Goal: Obtain resource: Obtain resource

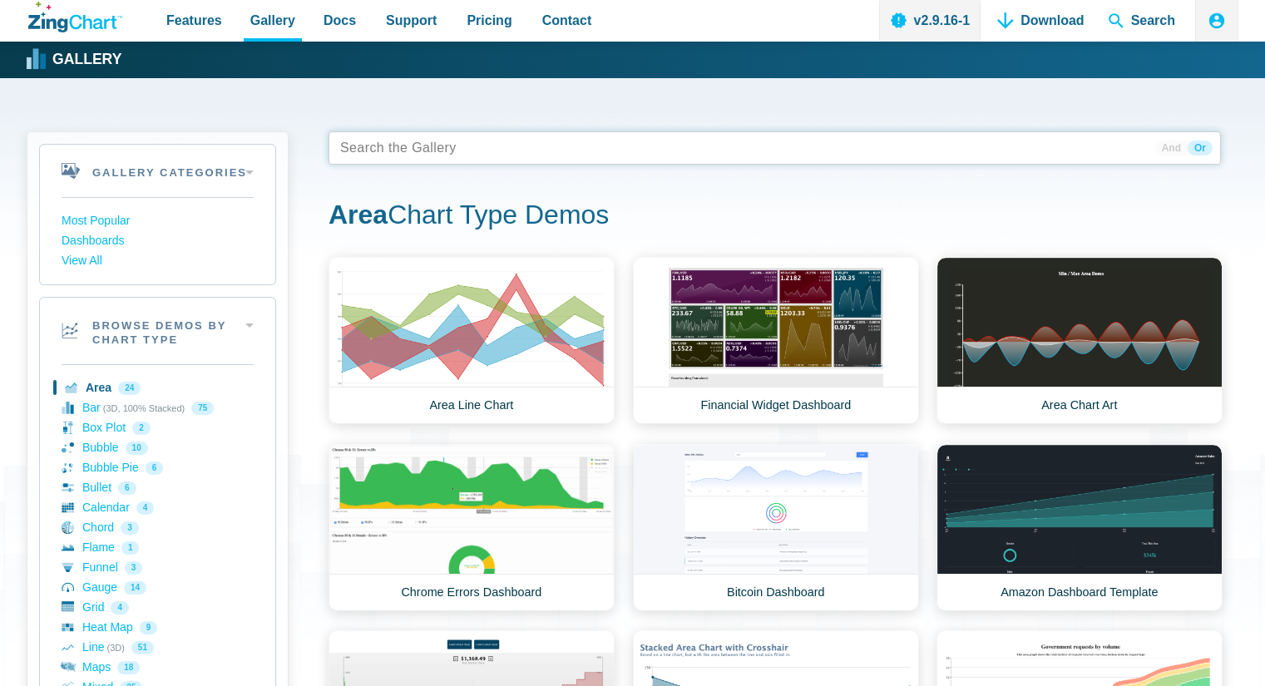
click at [446, 148] on tags "App Content" at bounding box center [775, 147] width 893 height 33
click at [459, 199] on h1 "Area Chart Type Demos" at bounding box center [775, 216] width 893 height 37
click at [424, 149] on span "App Content" at bounding box center [386, 147] width 105 height 23
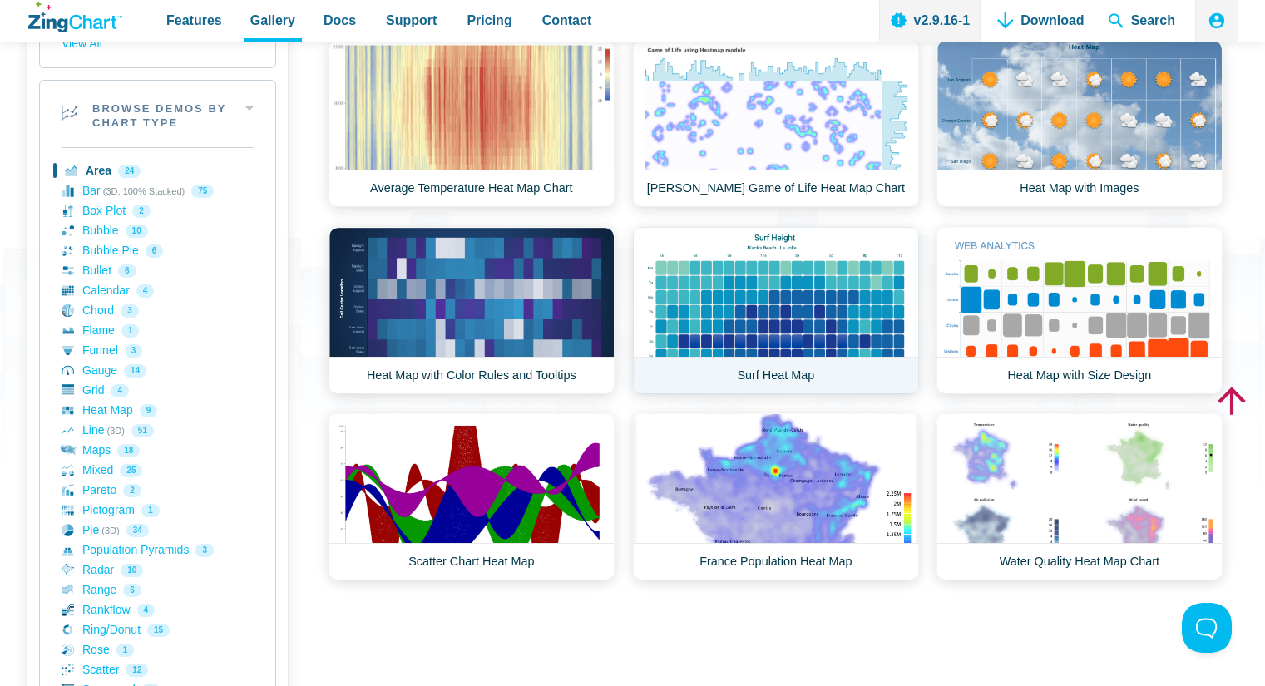
scroll to position [250, 0]
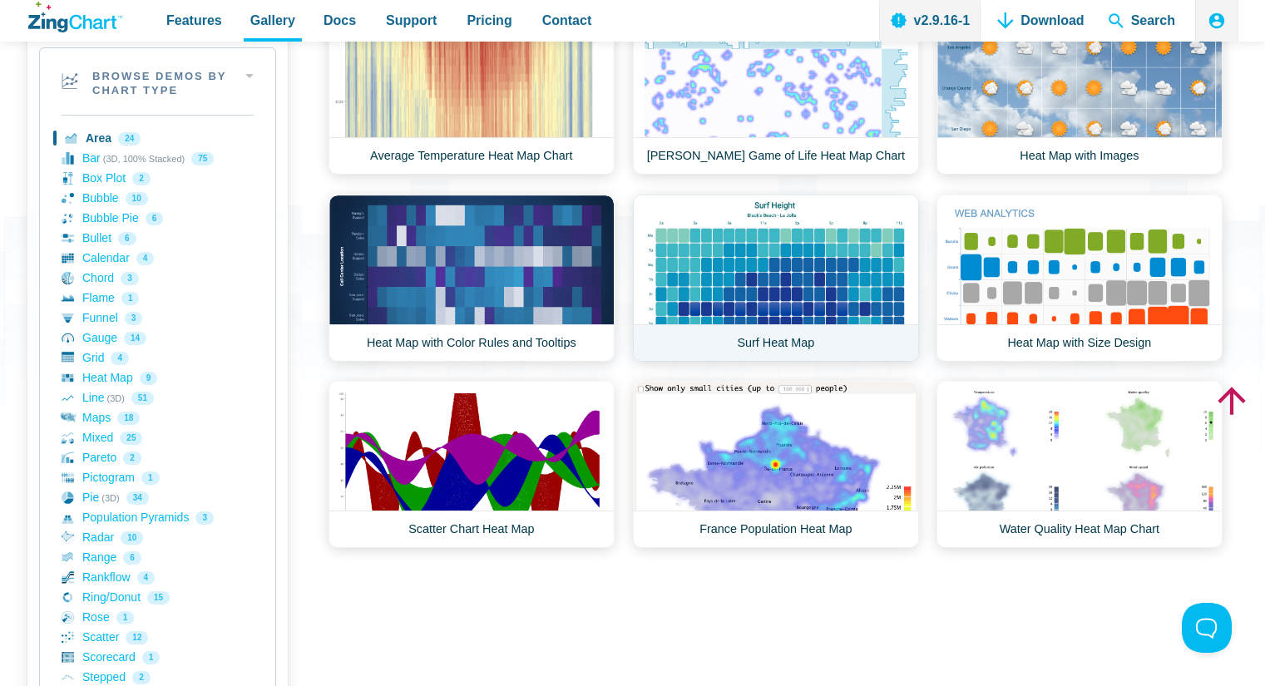
click at [799, 302] on link "Surf Heat Map" at bounding box center [776, 278] width 286 height 167
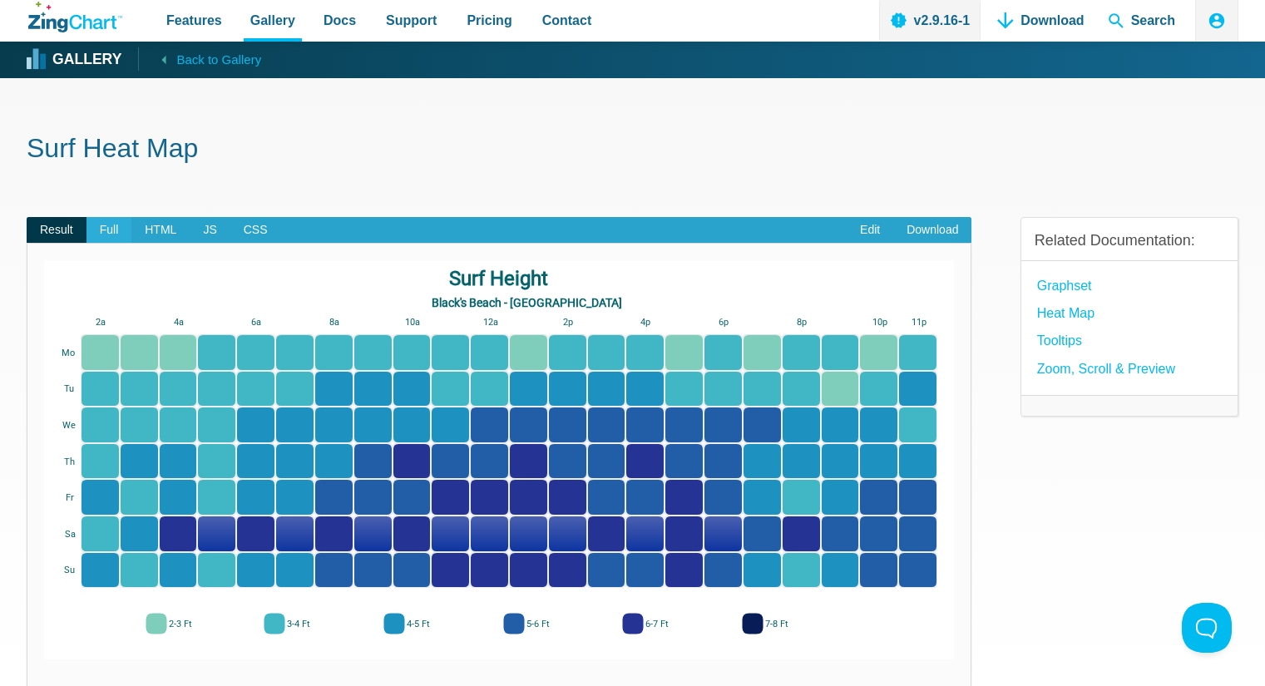
click at [114, 225] on span "Full" at bounding box center [110, 230] width 46 height 27
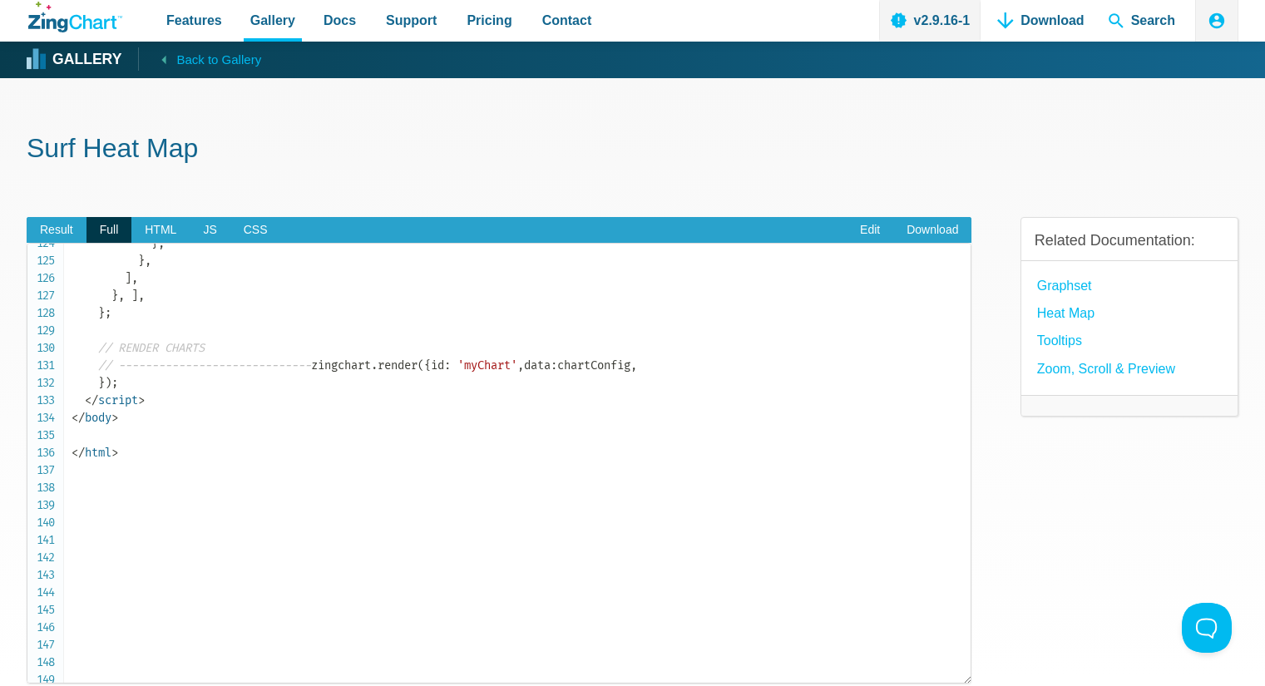
scroll to position [1996, 0]
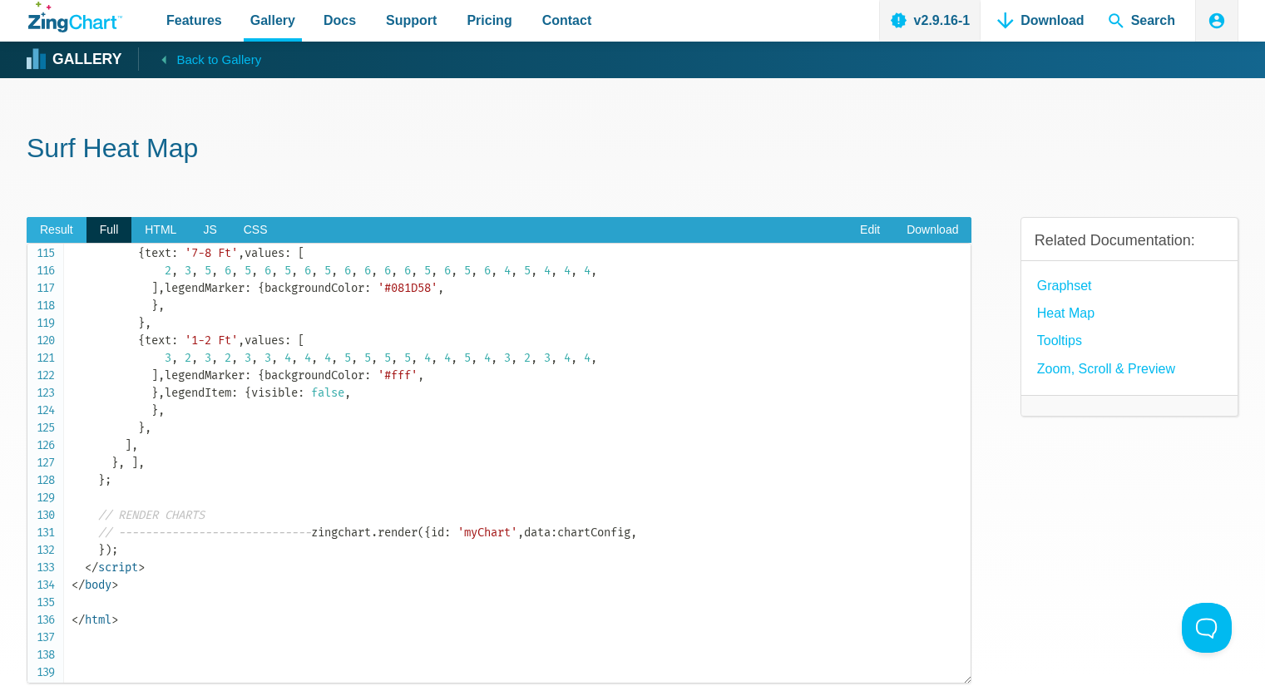
click at [65, 227] on span "Result" at bounding box center [57, 230] width 60 height 27
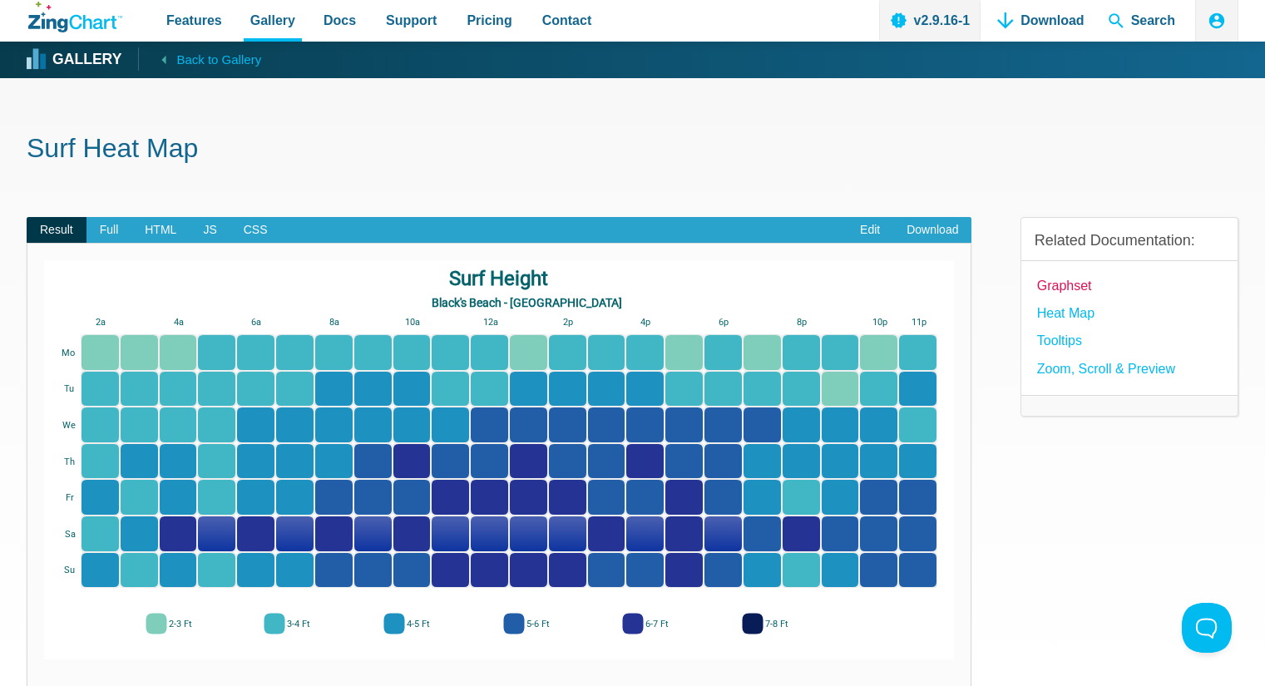
click at [1064, 288] on link "Graphset" at bounding box center [1064, 285] width 55 height 22
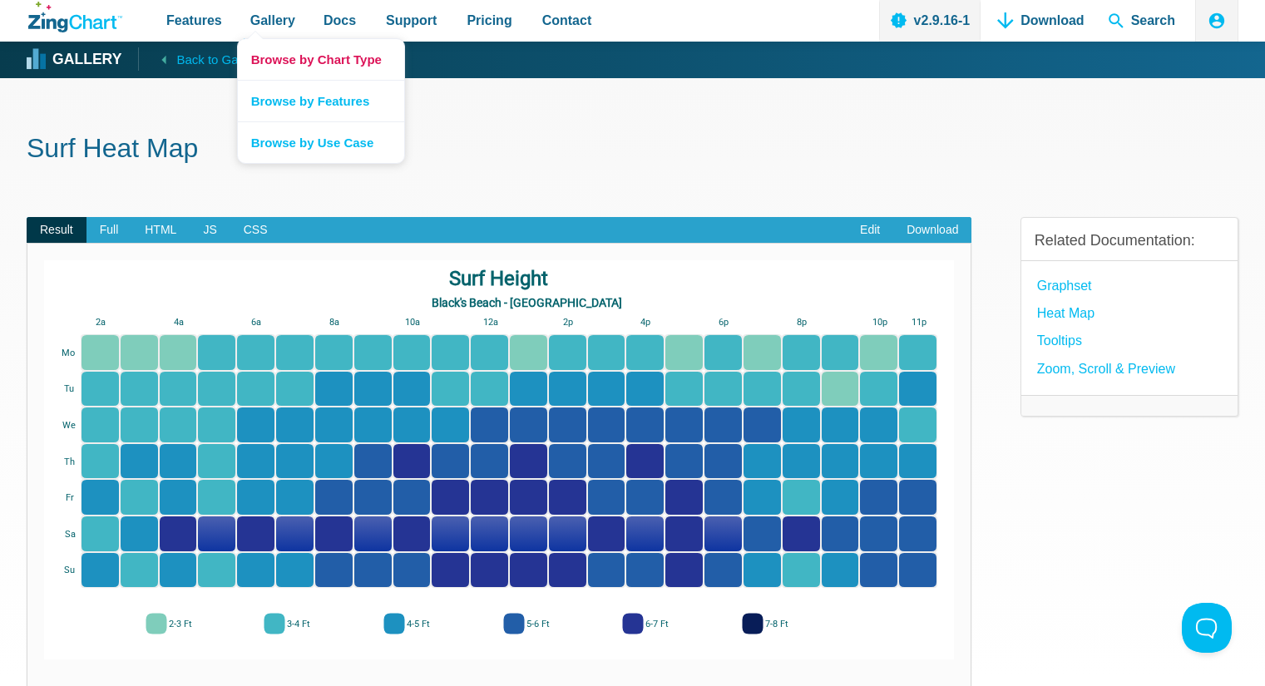
click at [289, 55] on link "Browse by Chart Type" at bounding box center [321, 59] width 166 height 41
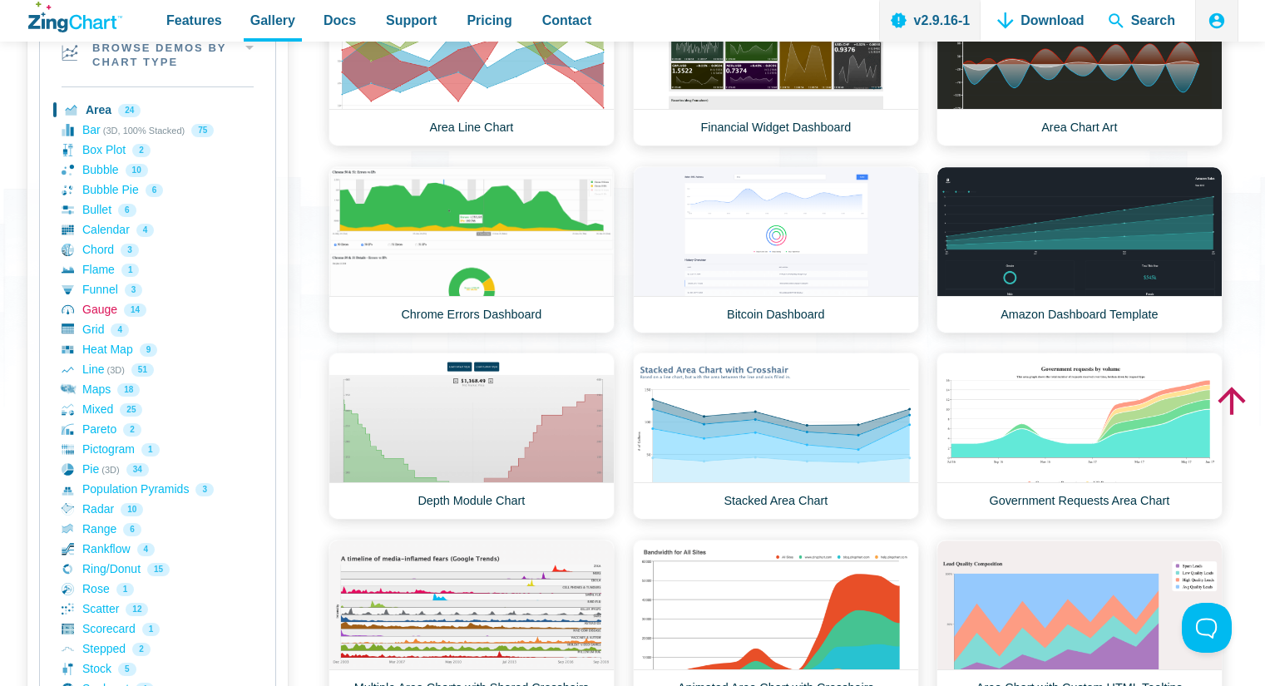
scroll to position [250, 0]
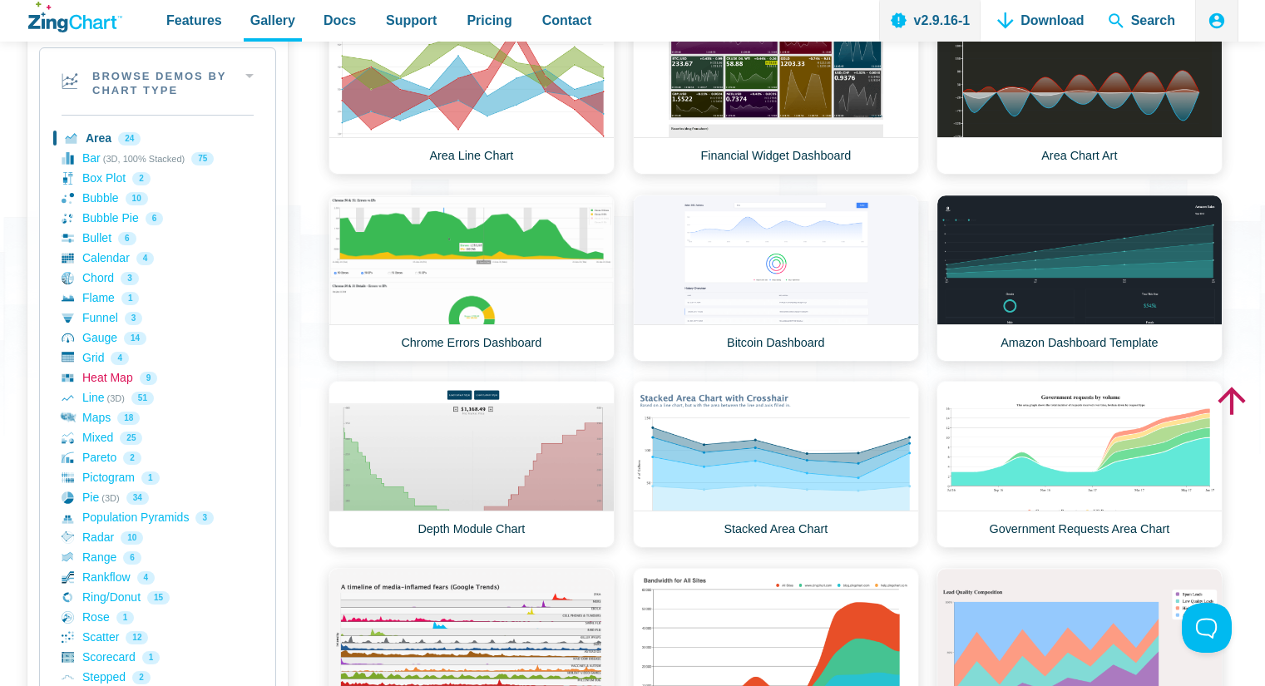
click at [103, 380] on link "Heat Map 9" at bounding box center [158, 378] width 192 height 20
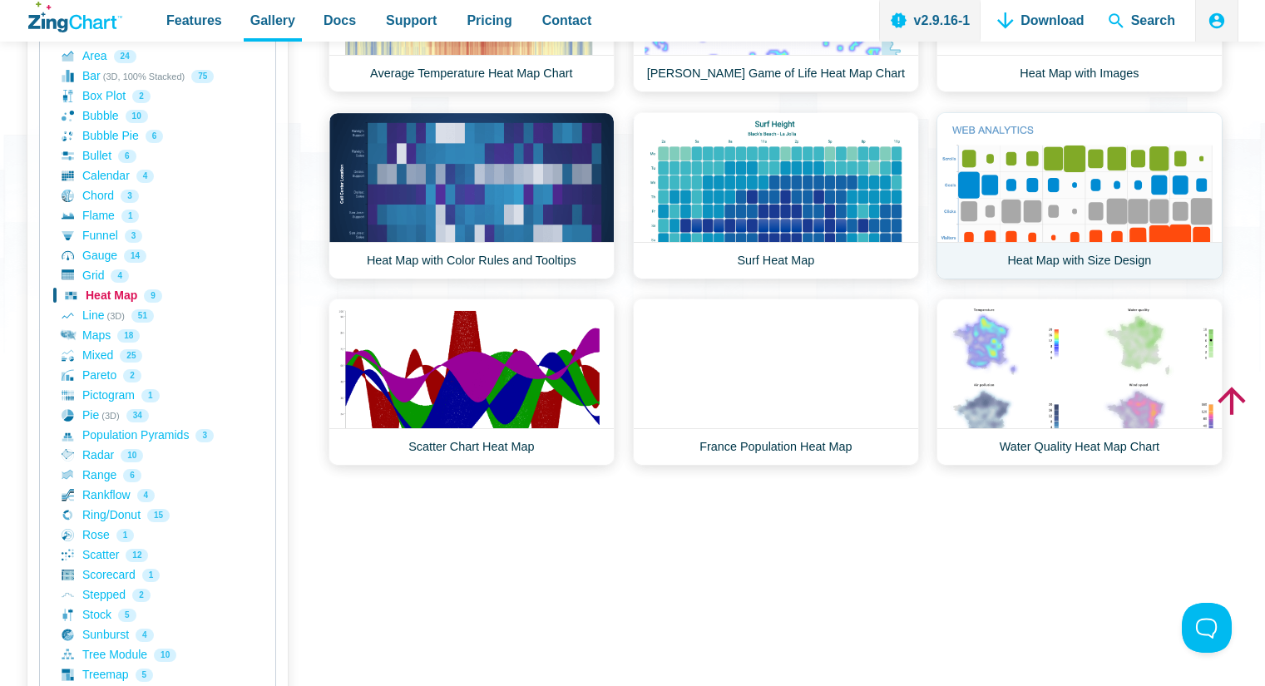
scroll to position [333, 0]
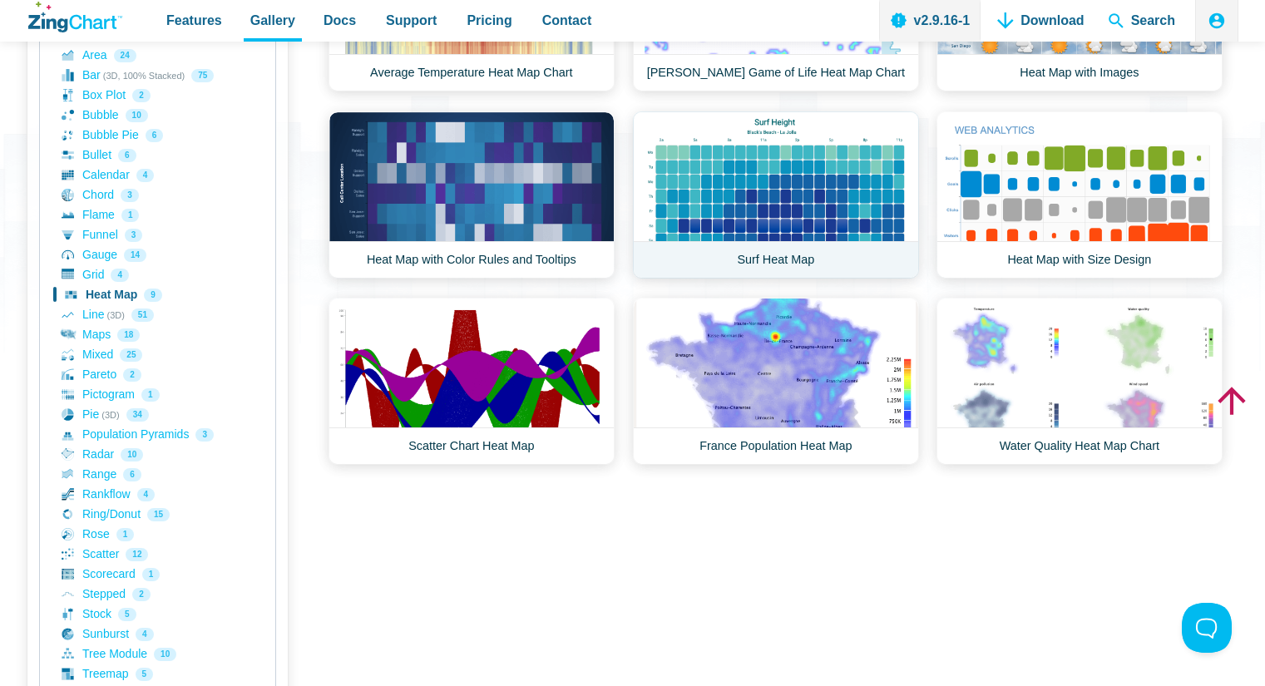
click at [784, 225] on link "Surf Heat Map" at bounding box center [776, 194] width 286 height 167
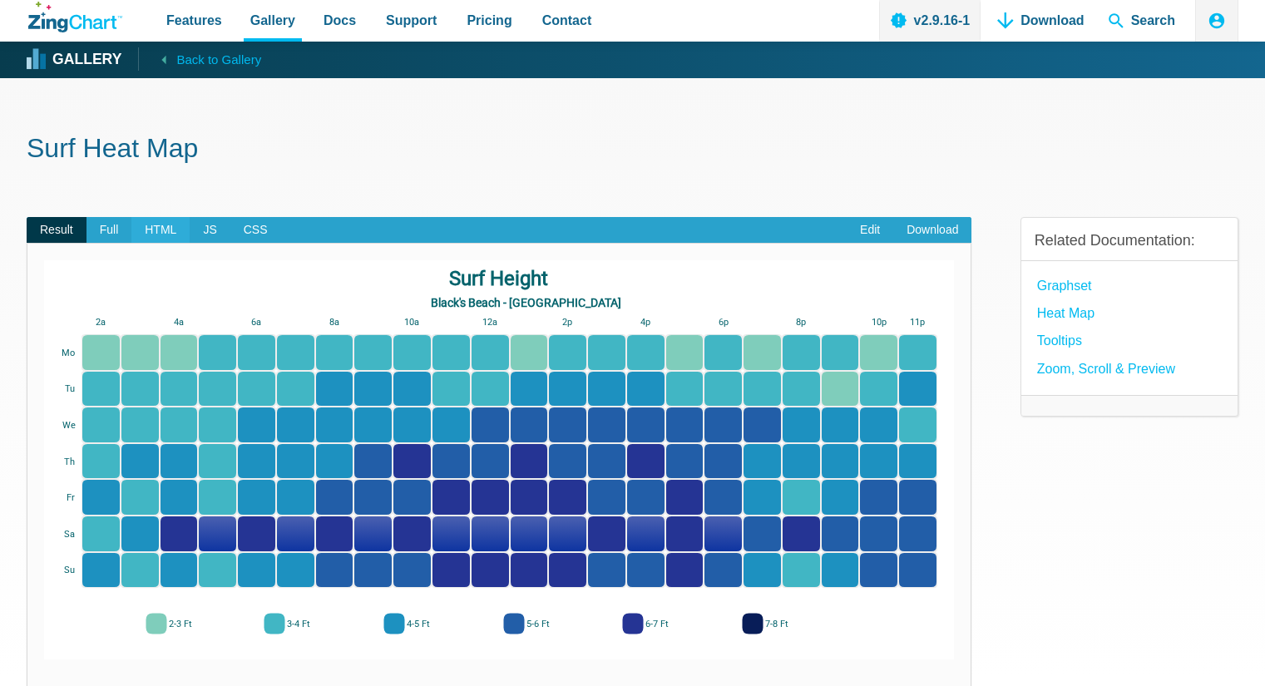
click at [149, 225] on span "HTML" at bounding box center [160, 230] width 58 height 27
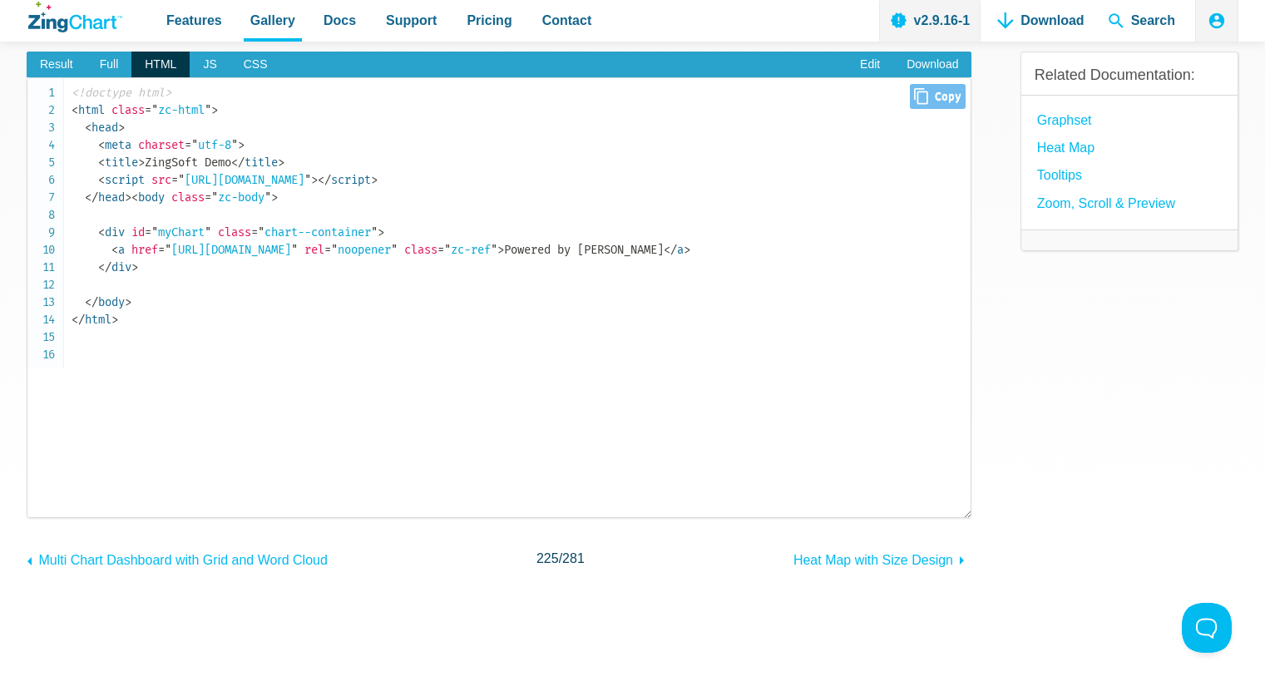
scroll to position [166, 0]
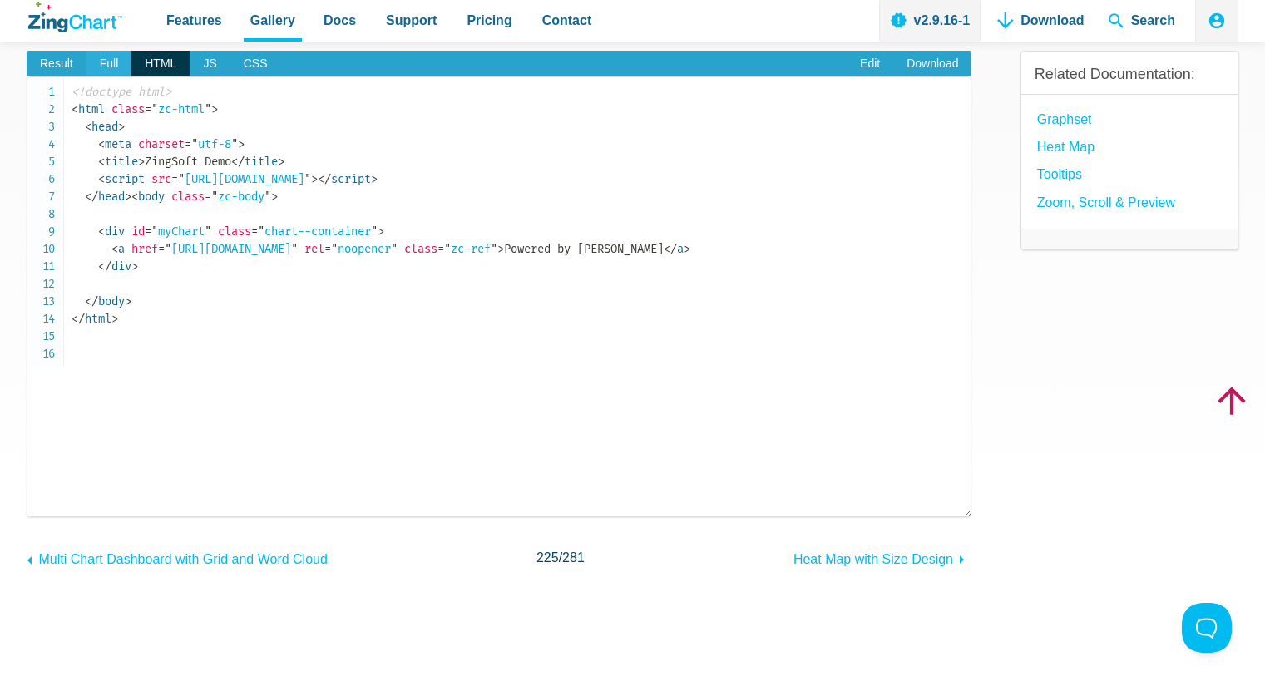
click at [103, 64] on span "Full" at bounding box center [110, 64] width 46 height 27
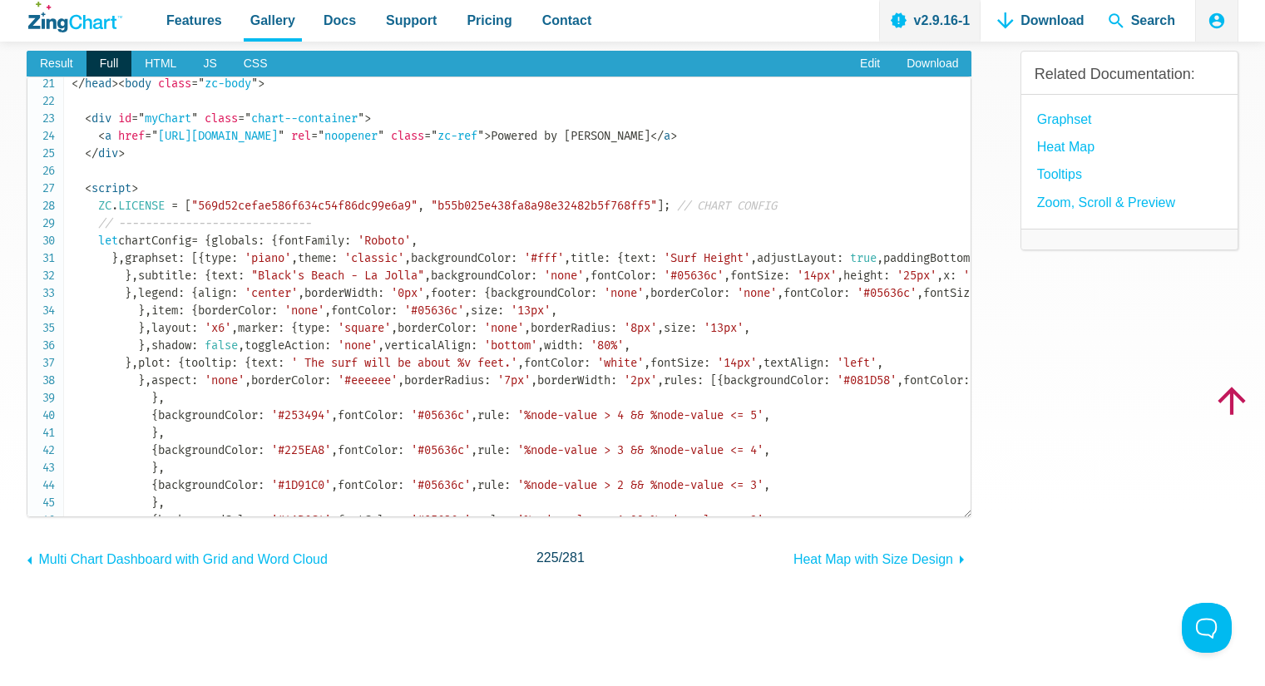
scroll to position [416, 0]
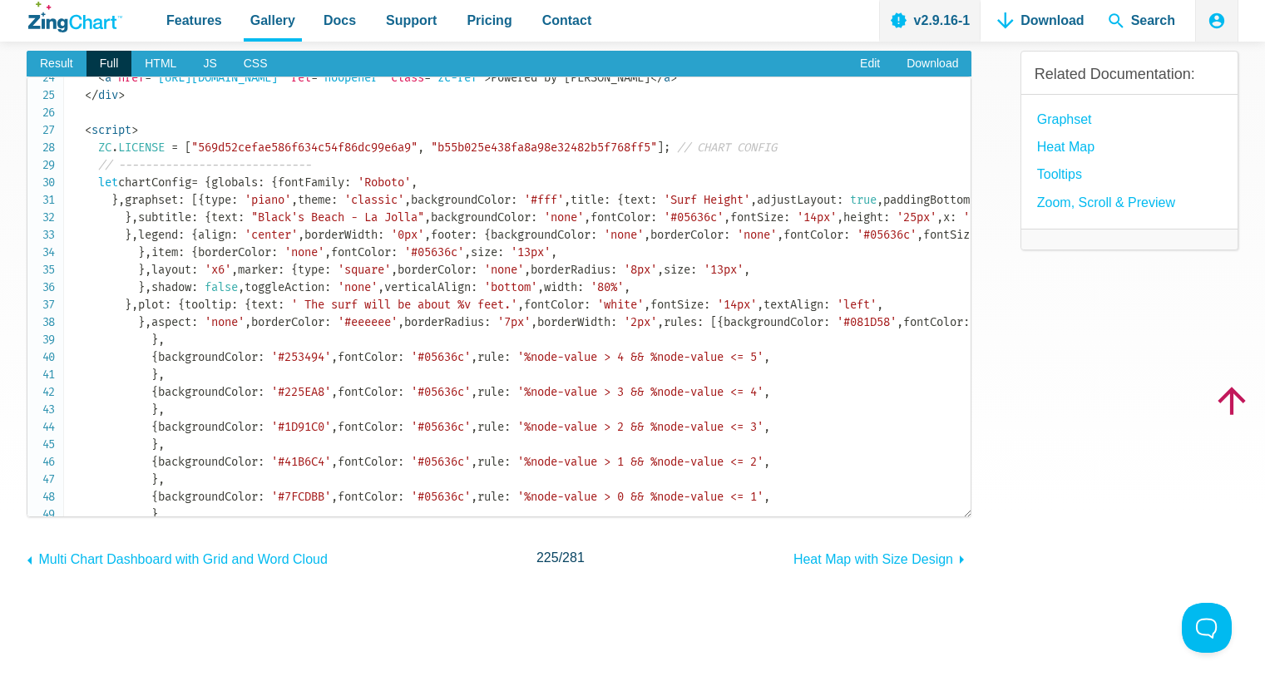
click at [86, 137] on span "<" at bounding box center [88, 130] width 7 height 14
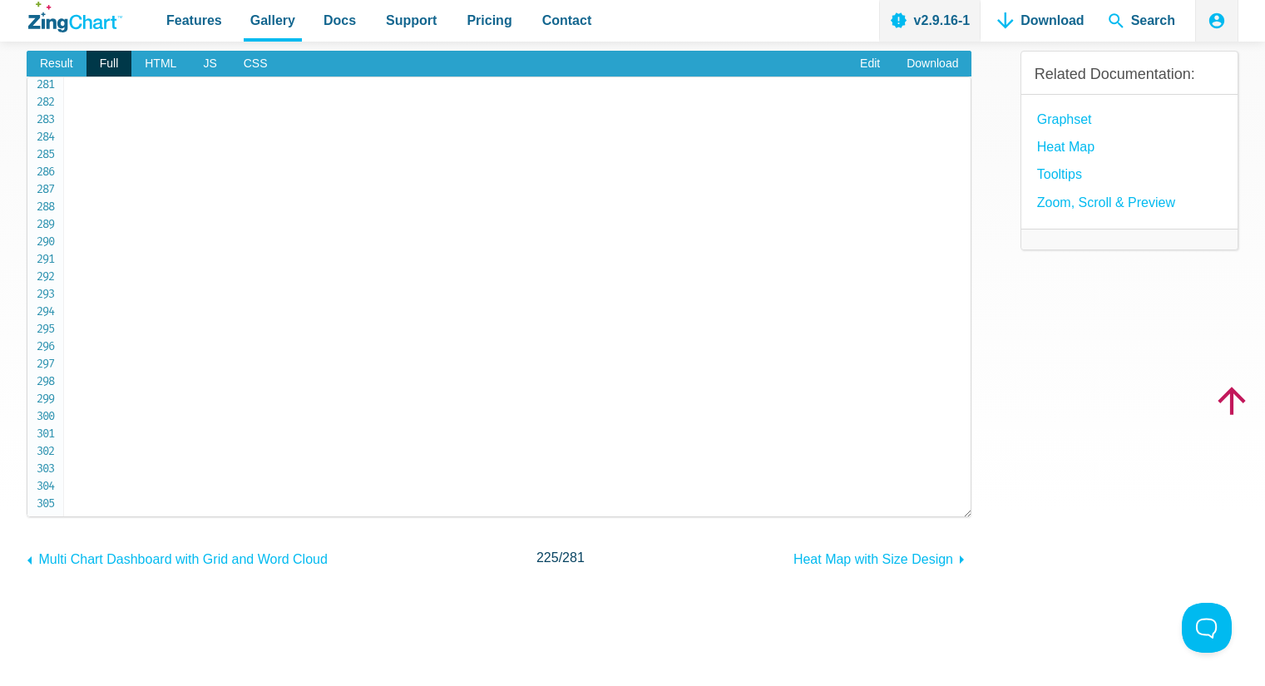
scroll to position [4900, 0]
copy code "< script > ZC . LICENSE = [ "569d52cefae586f634c54f86dc99e6a9" , "b55b025e438fa…"
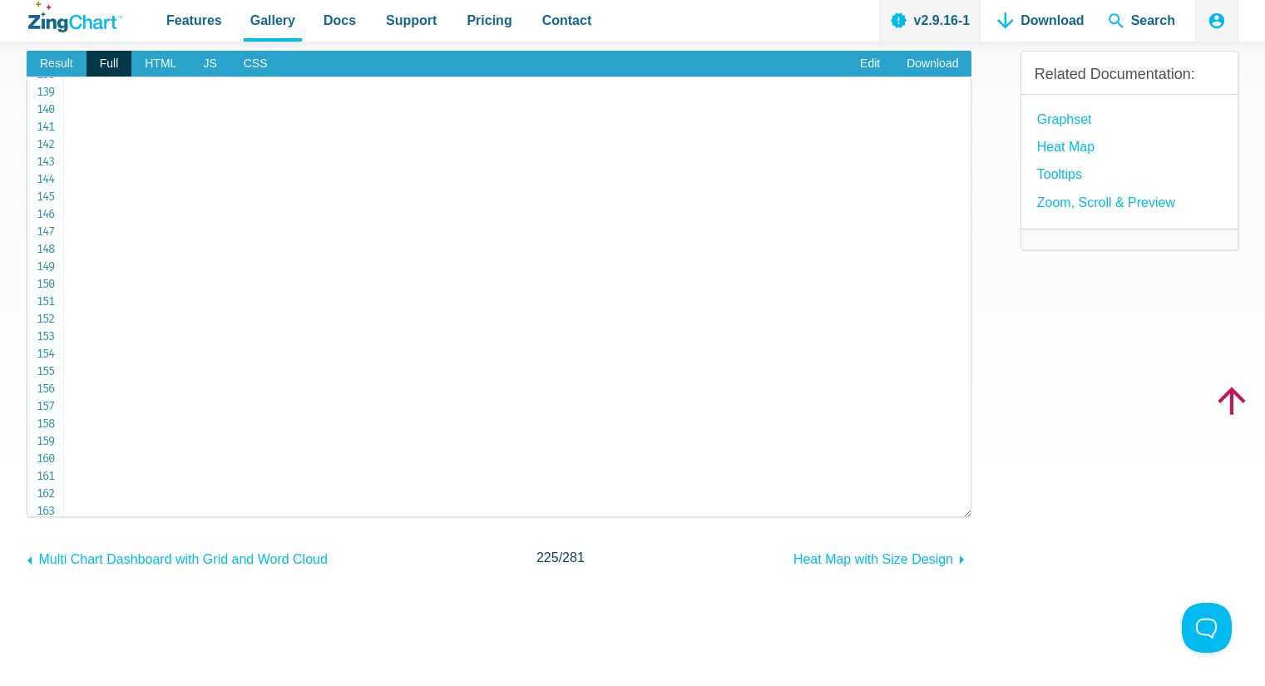
scroll to position [2155, 0]
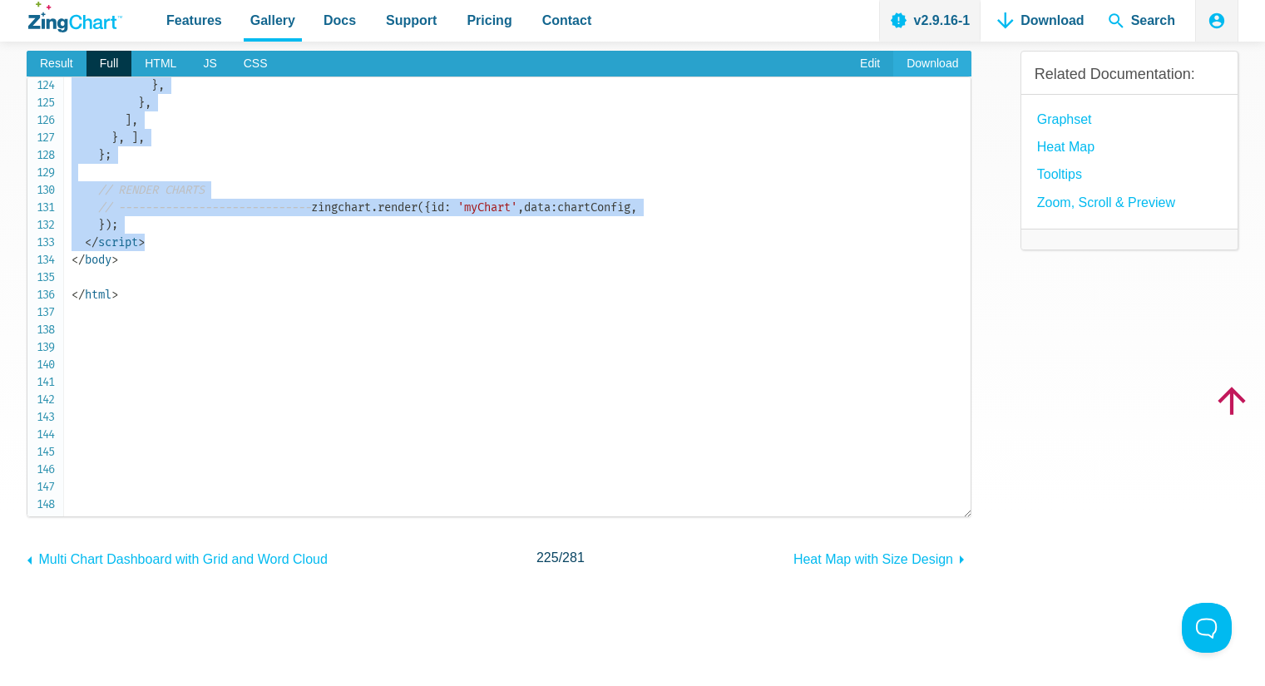
click at [928, 64] on link "Download" at bounding box center [932, 64] width 78 height 27
click at [63, 63] on span "Result" at bounding box center [57, 64] width 60 height 27
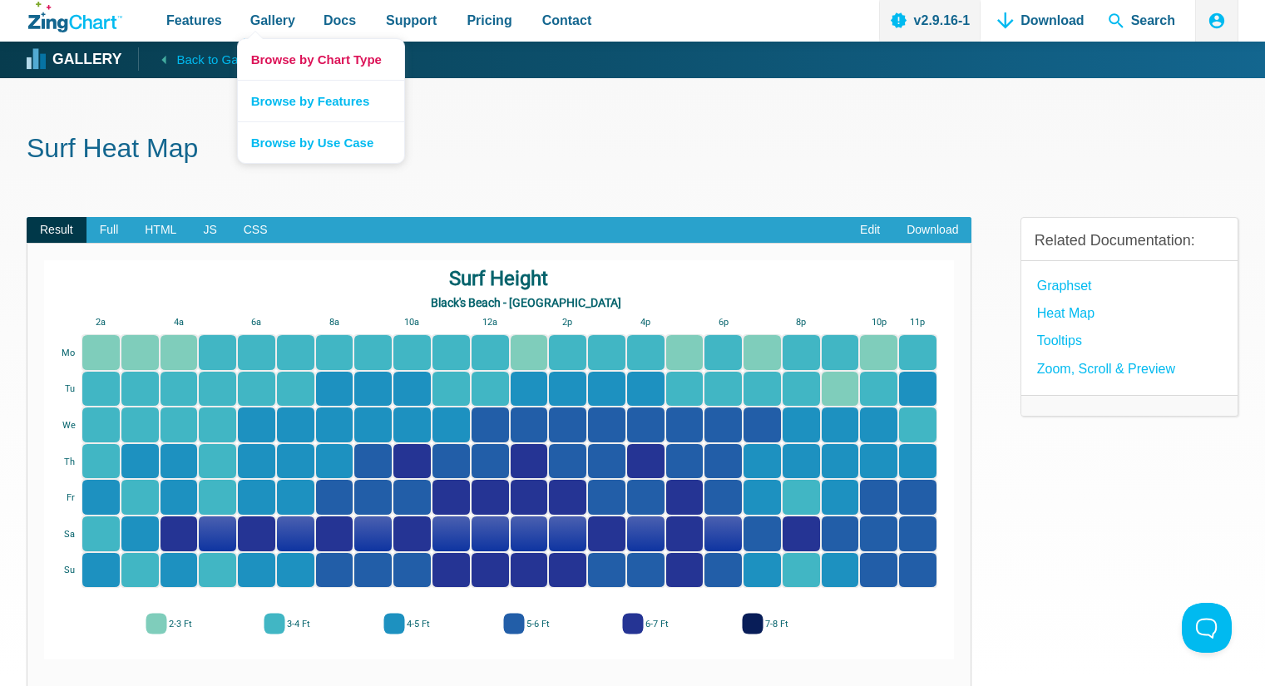
click at [292, 66] on link "Browse by Chart Type" at bounding box center [321, 59] width 166 height 41
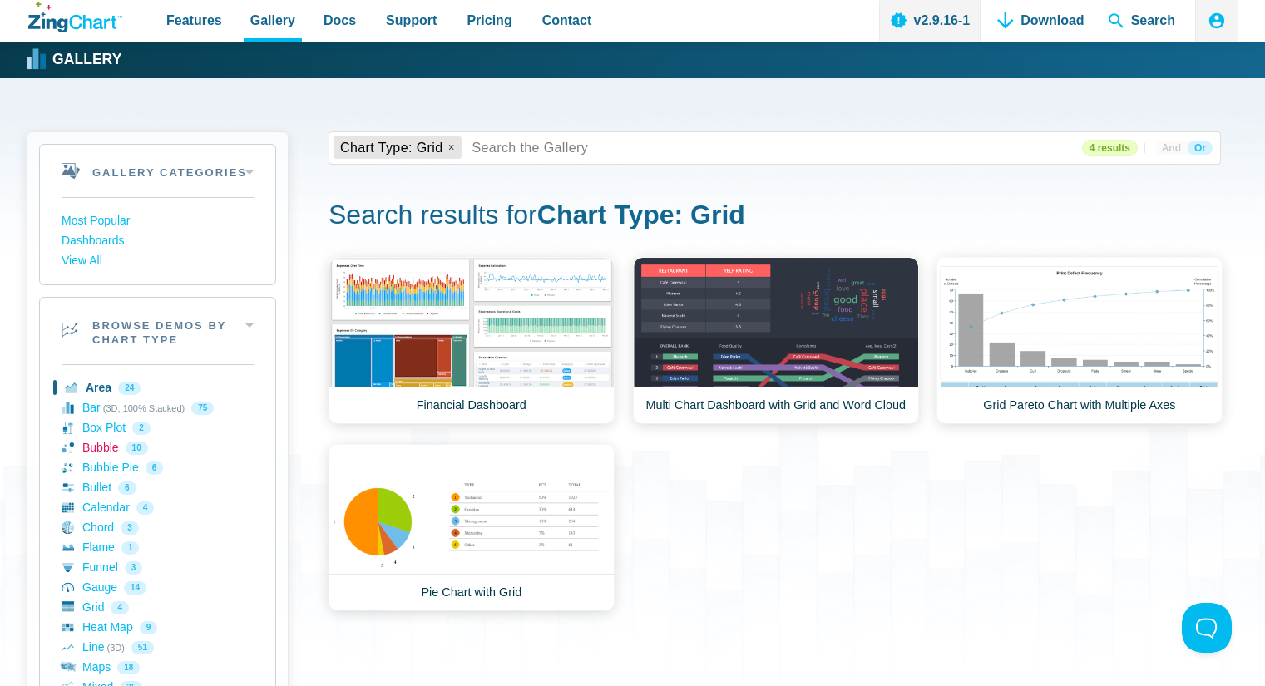
click at [99, 446] on link "Bubble 10" at bounding box center [158, 448] width 192 height 20
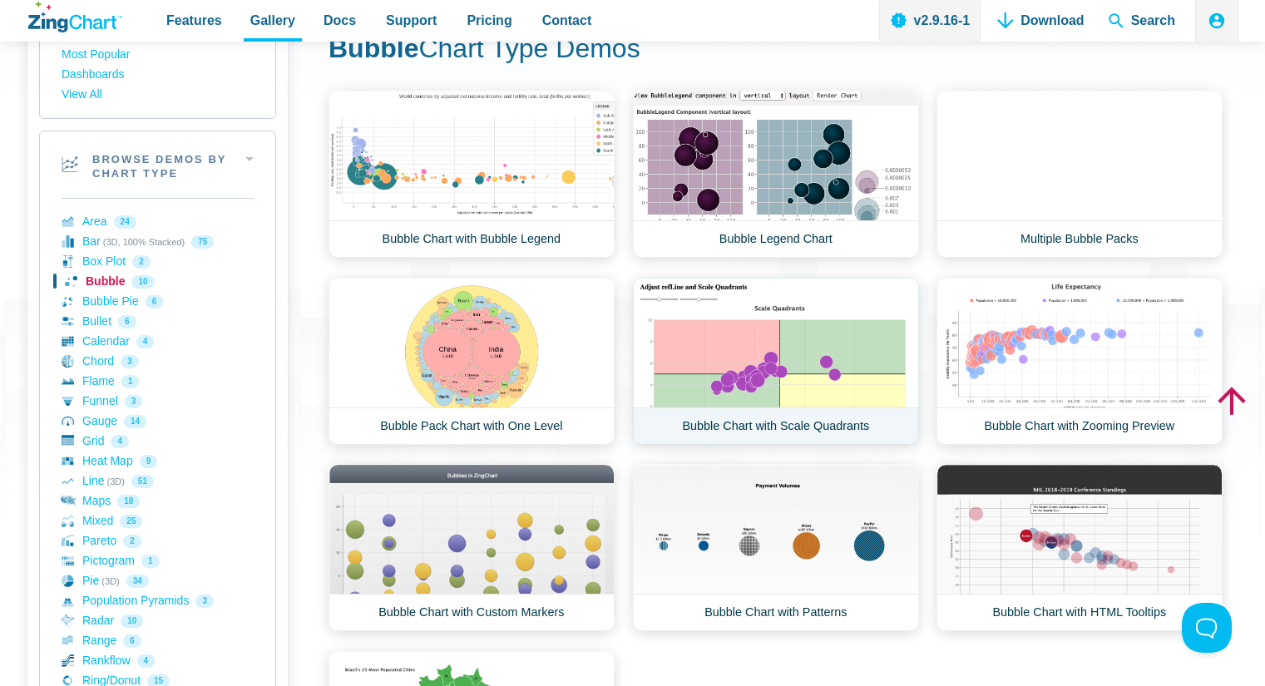
scroll to position [250, 0]
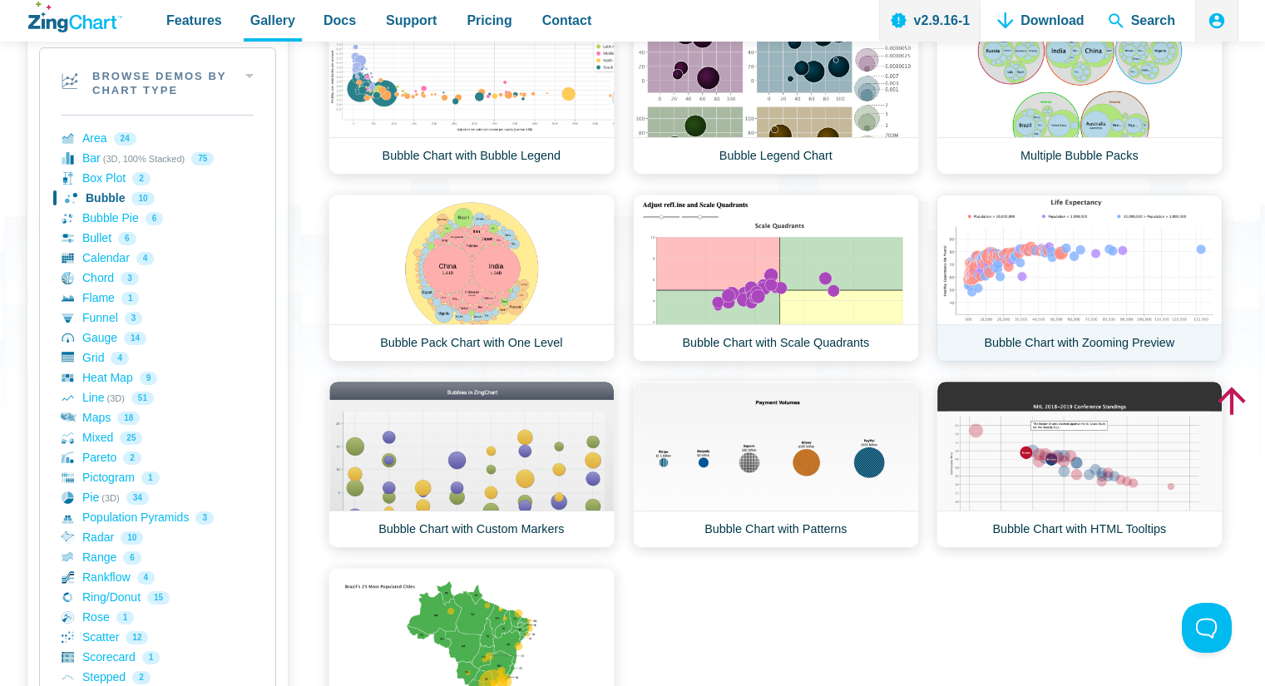
click at [1018, 261] on link "Bubble Chart with Zooming Preview" at bounding box center [1080, 278] width 286 height 167
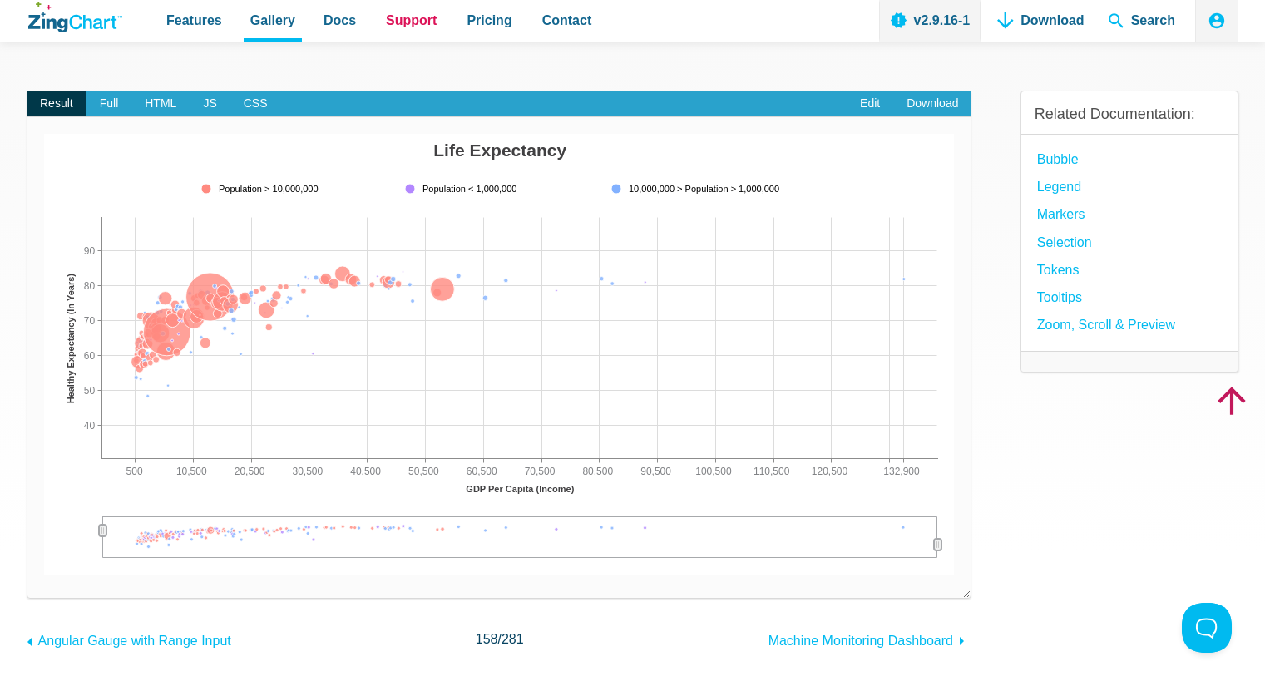
scroll to position [83, 0]
